Goal: Task Accomplishment & Management: Manage account settings

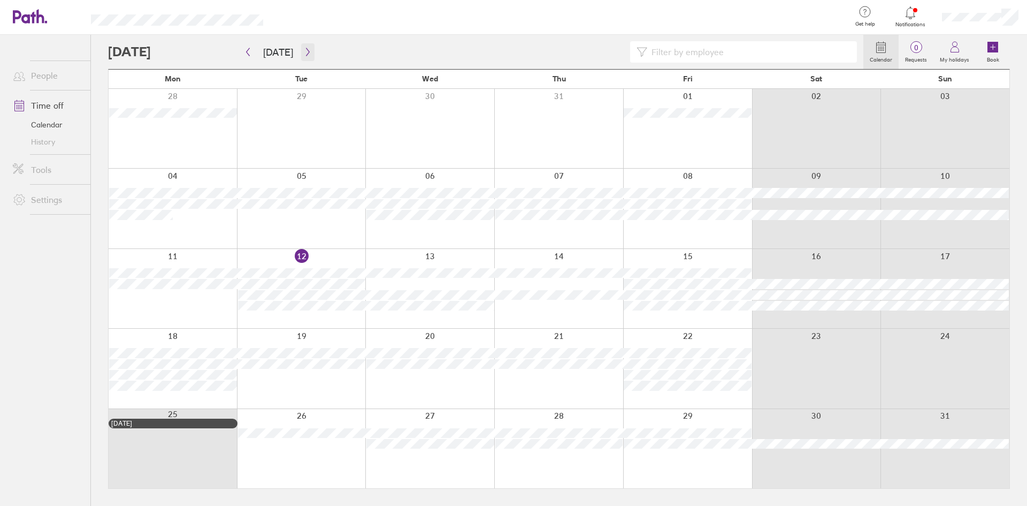
click at [306, 50] on icon "button" at bounding box center [307, 52] width 3 height 8
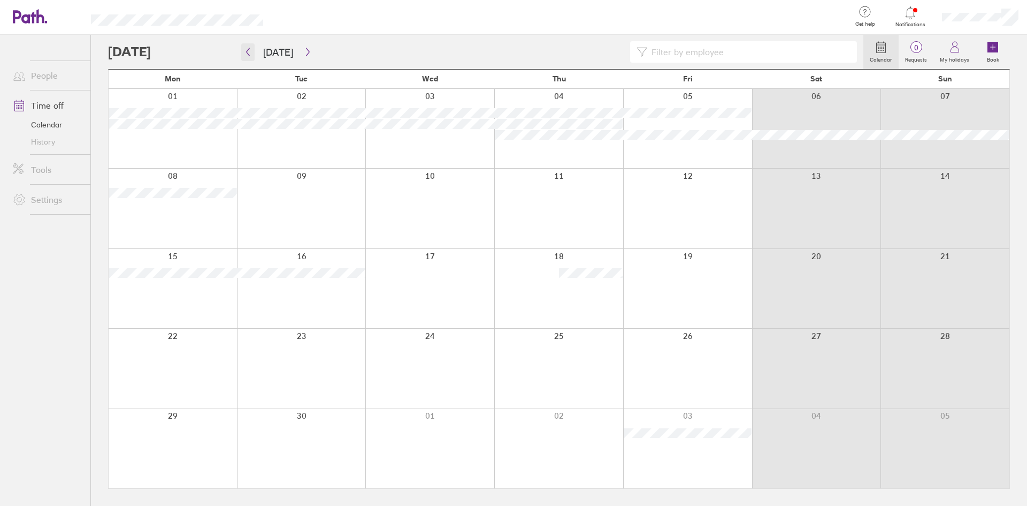
click at [246, 53] on icon "button" at bounding box center [248, 52] width 8 height 9
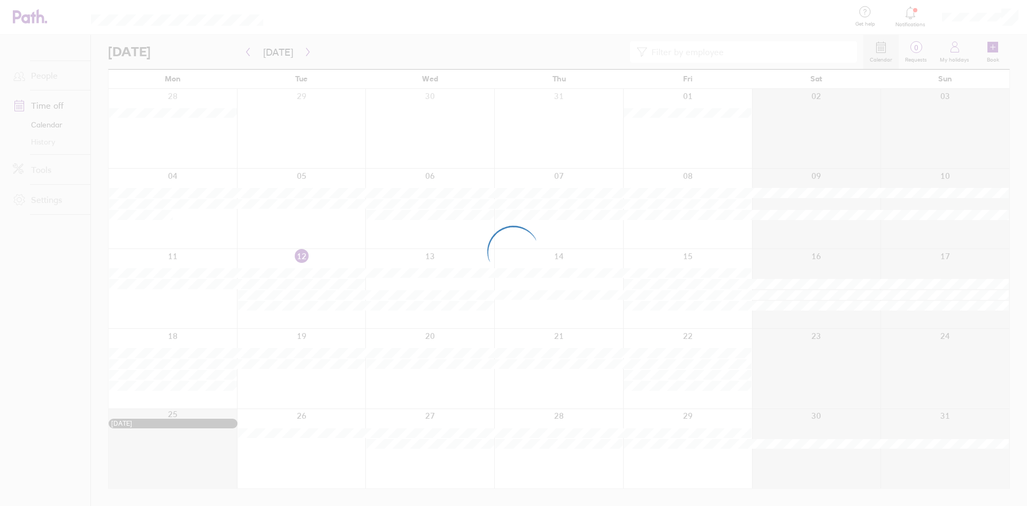
click at [307, 53] on div at bounding box center [513, 253] width 1027 height 506
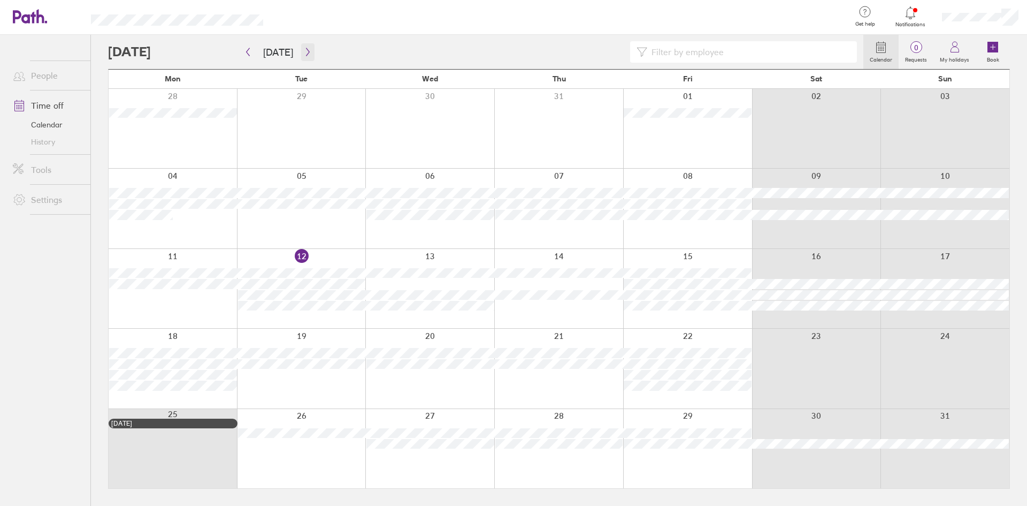
click at [305, 49] on icon "button" at bounding box center [308, 52] width 8 height 9
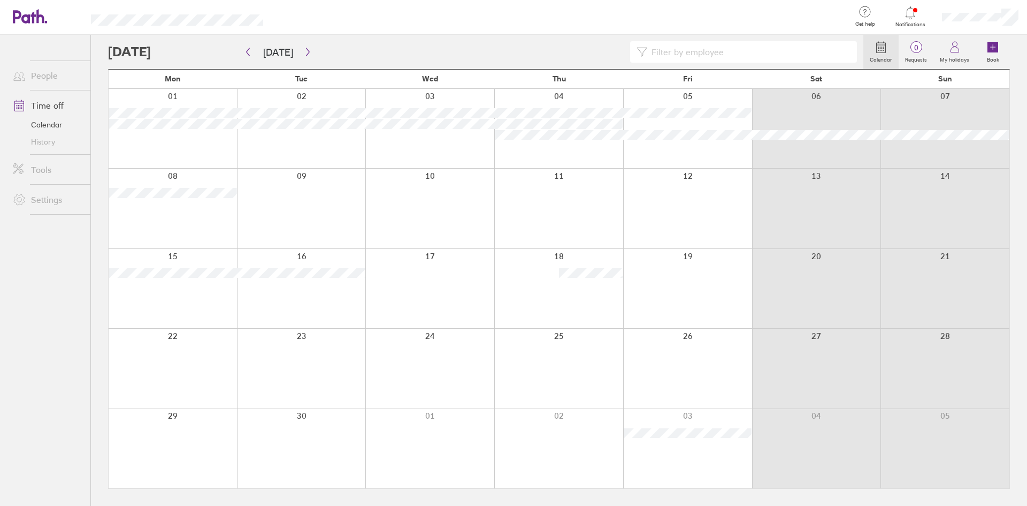
click at [913, 23] on span "Notifications" at bounding box center [910, 24] width 35 height 6
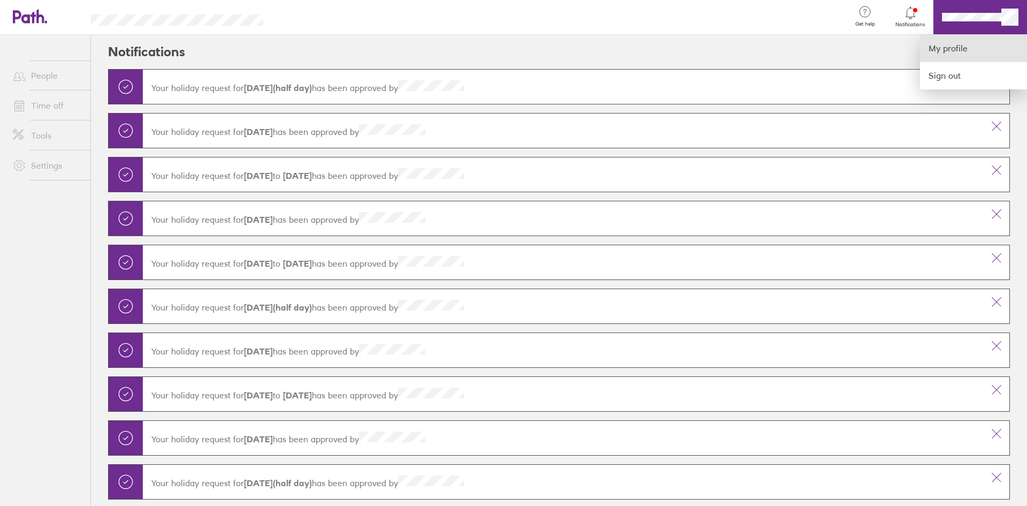
click at [960, 45] on link "My profile" at bounding box center [973, 48] width 107 height 27
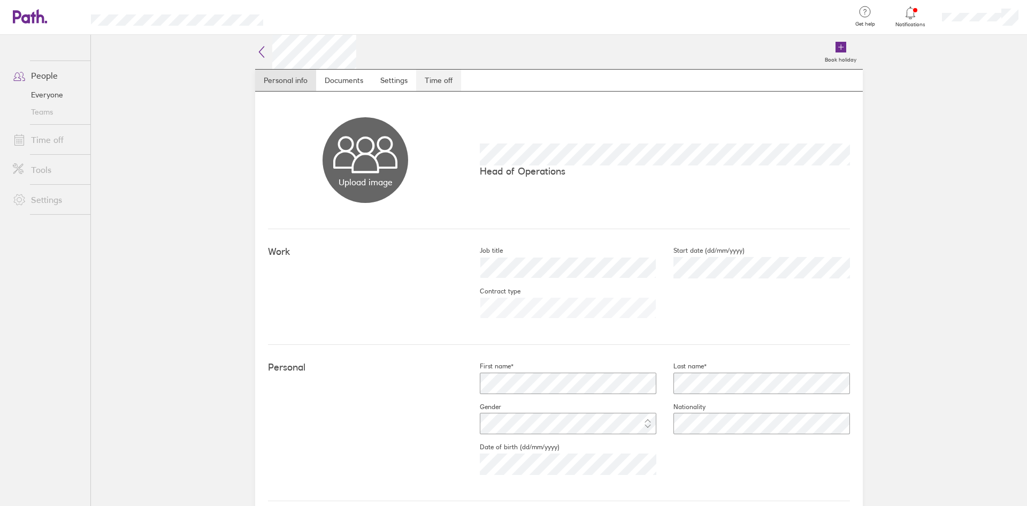
click at [433, 81] on link "Time off" at bounding box center [438, 80] width 45 height 21
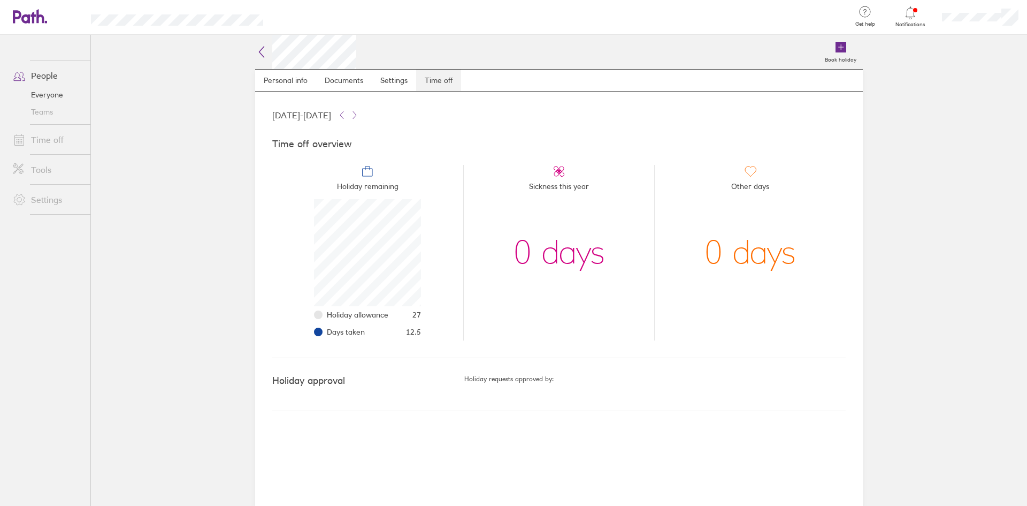
scroll to position [107, 107]
click at [40, 71] on link "People" at bounding box center [47, 75] width 86 height 21
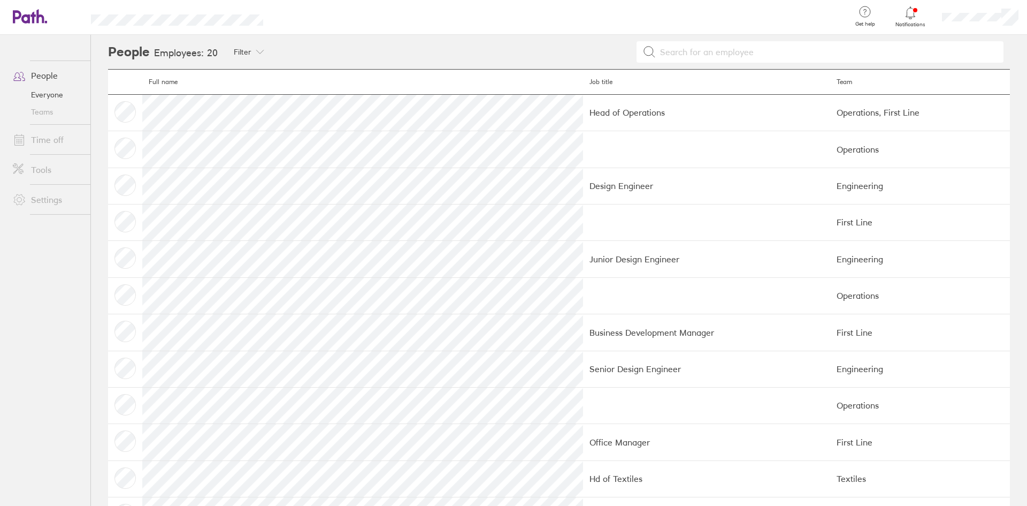
click at [27, 11] on icon at bounding box center [30, 16] width 34 height 14
